Goal: Entertainment & Leisure: Consume media (video, audio)

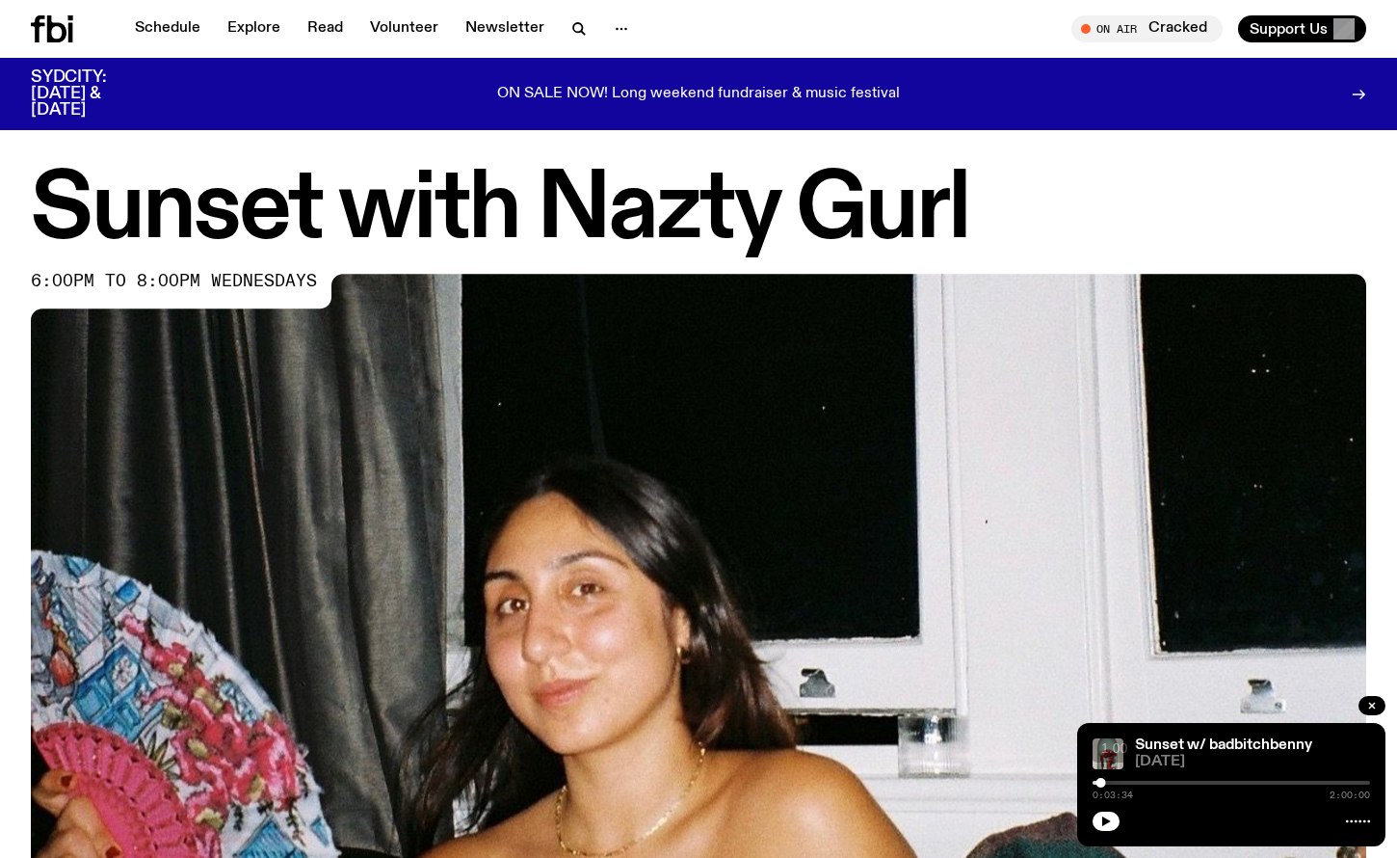
scroll to position [729, 0]
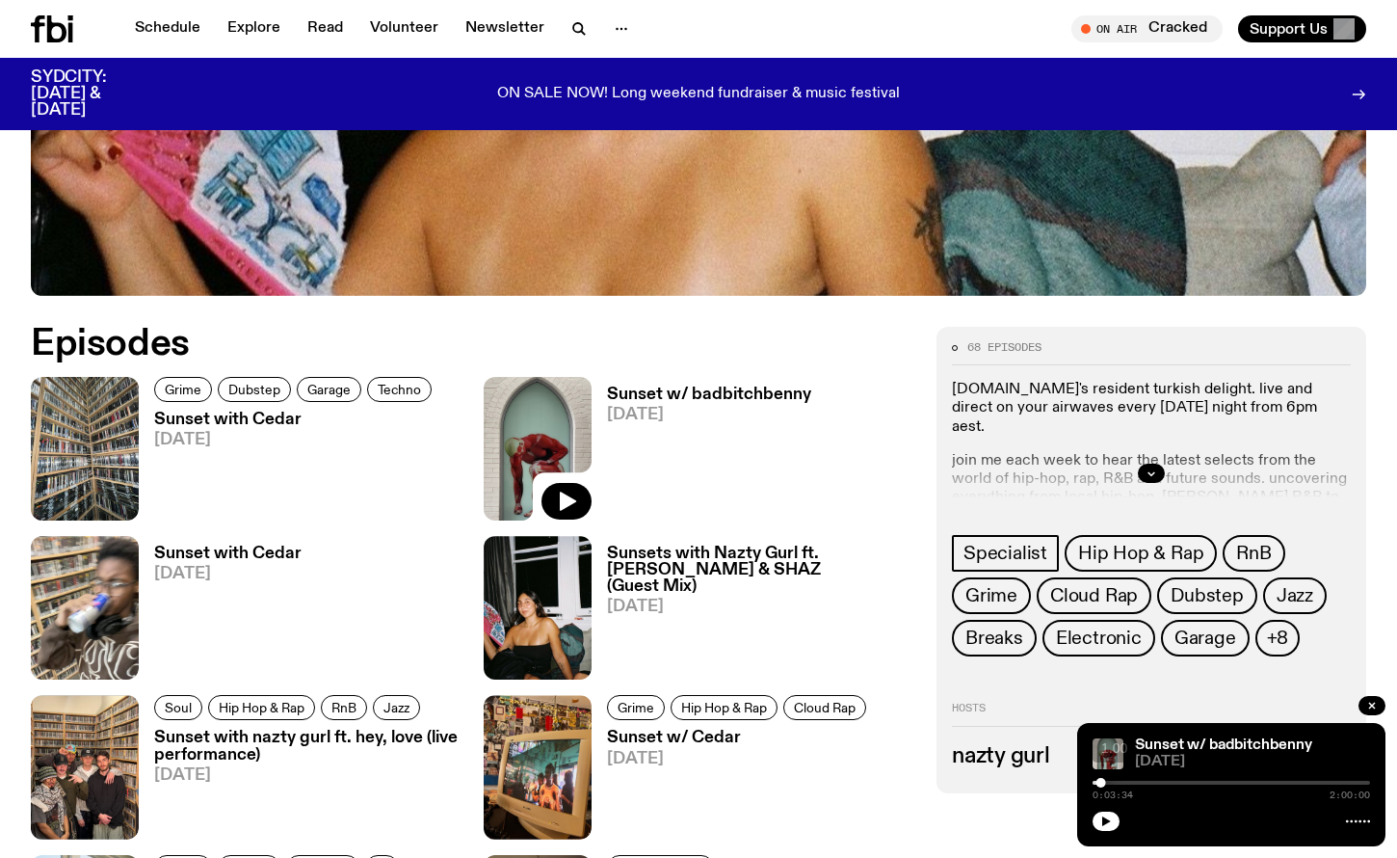
click at [58, 30] on icon at bounding box center [52, 28] width 42 height 27
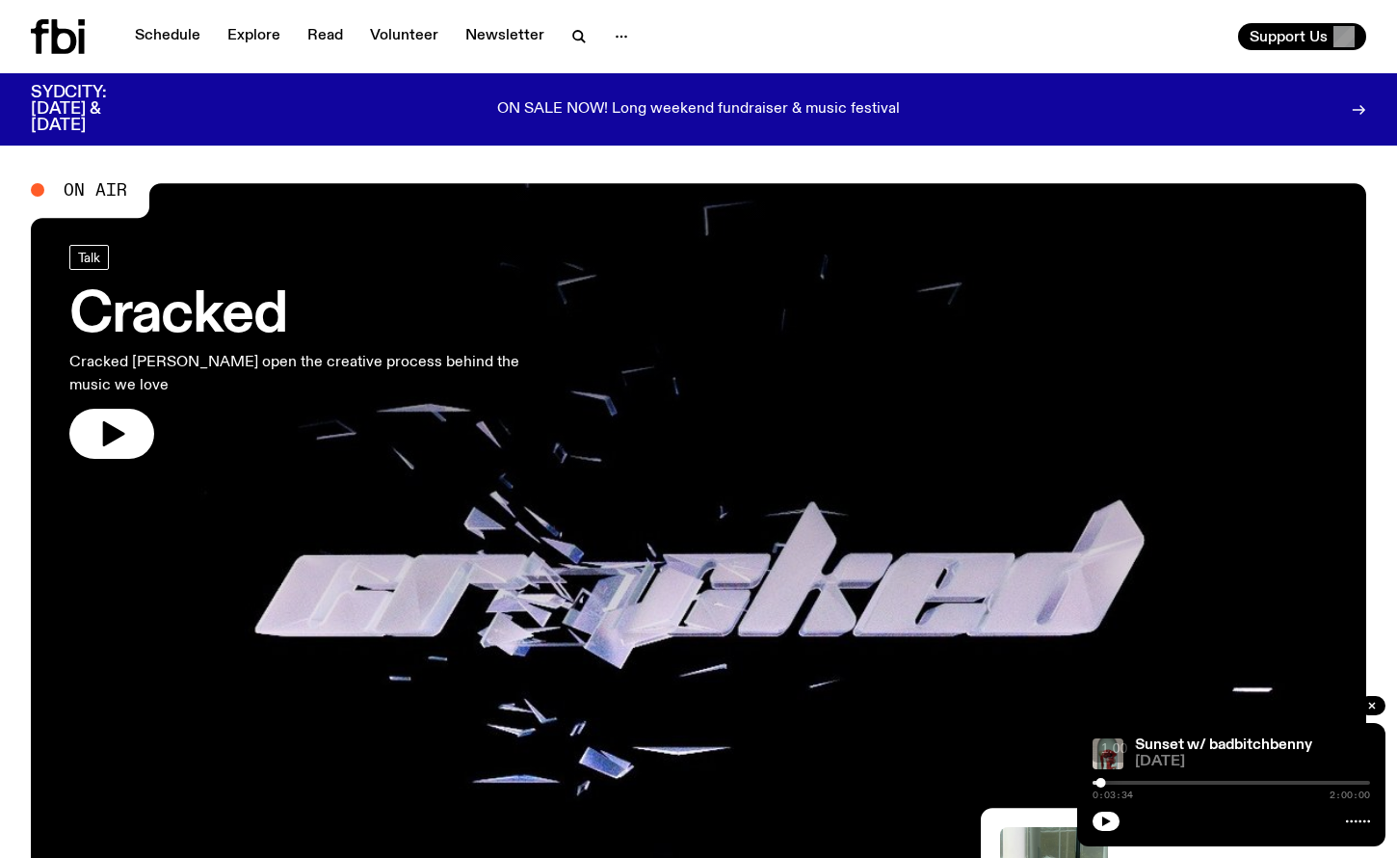
click at [62, 41] on icon at bounding box center [58, 36] width 54 height 35
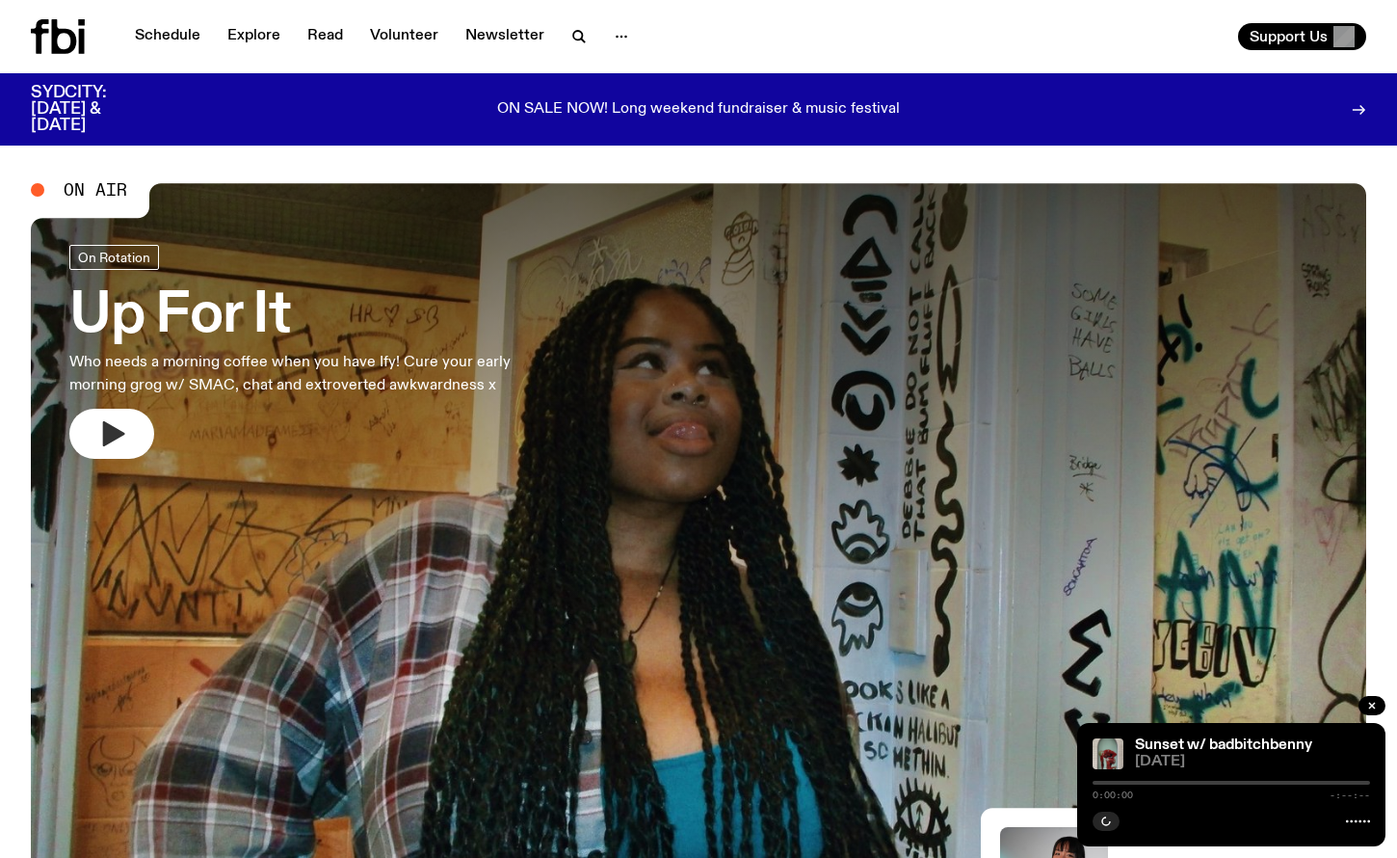
click at [108, 427] on icon "button" at bounding box center [114, 433] width 22 height 25
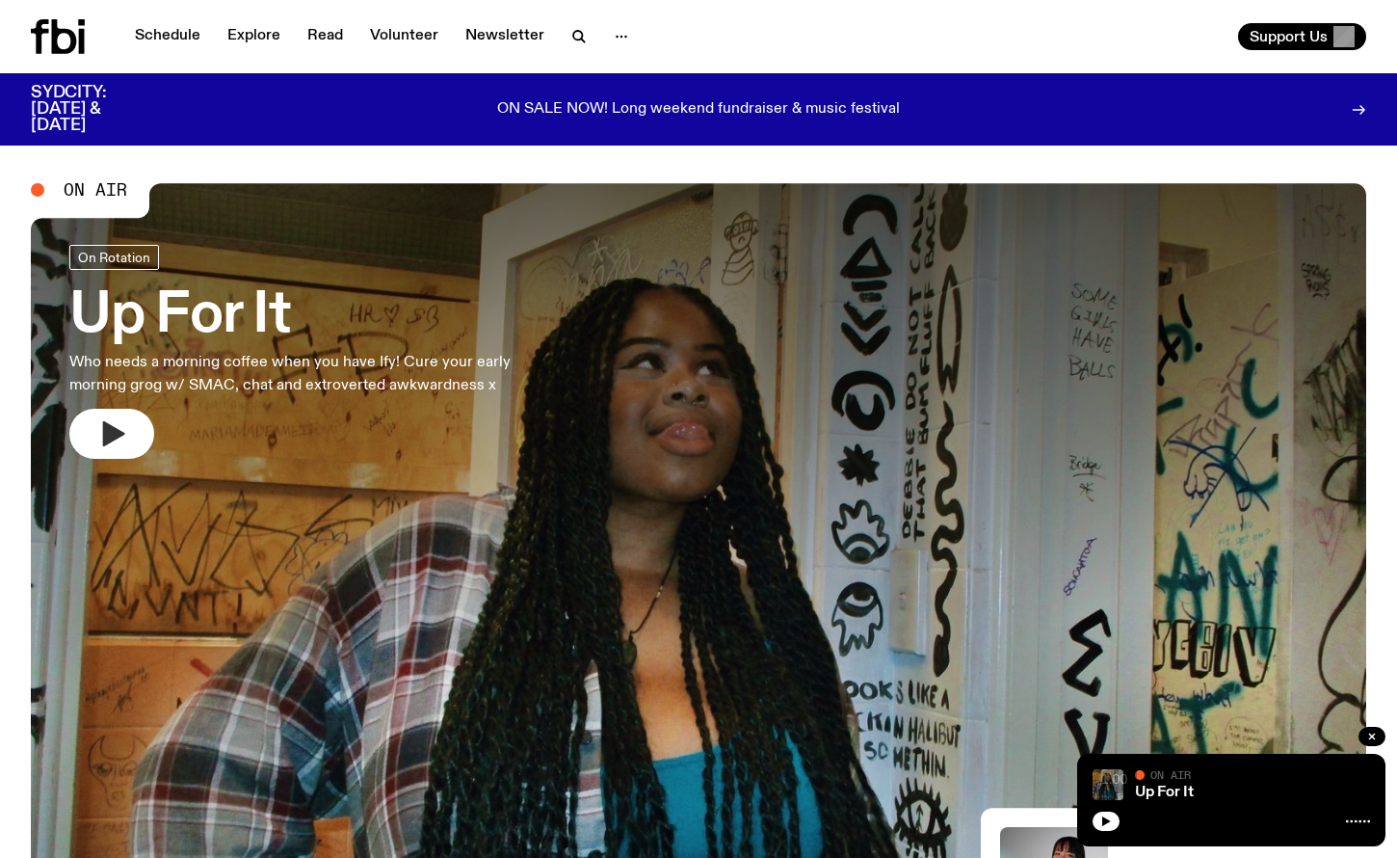
click at [104, 427] on icon "button" at bounding box center [114, 433] width 22 height 25
